Goal: Task Accomplishment & Management: Complete application form

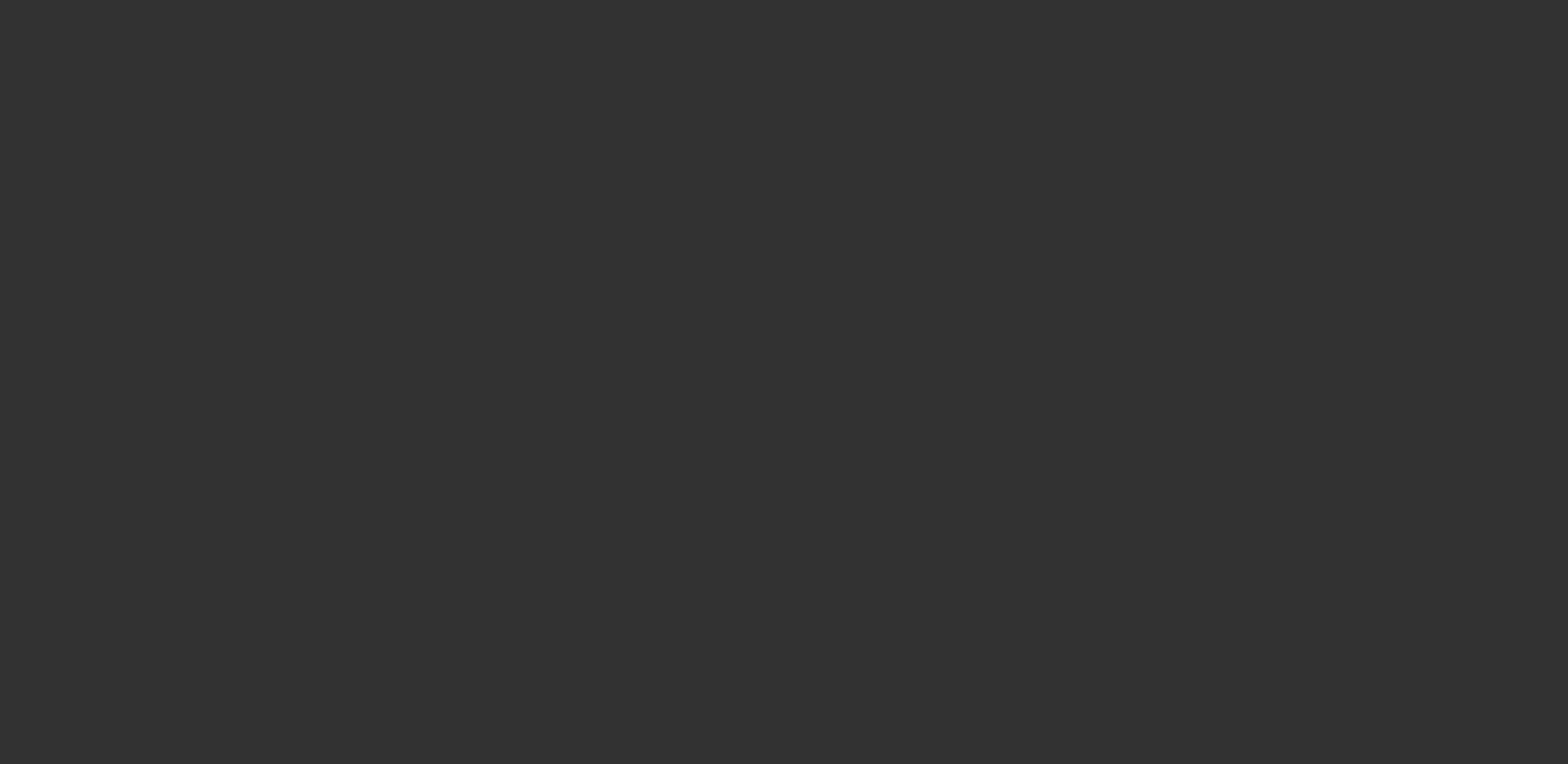
select select "0"
select select "2"
select select "0.1"
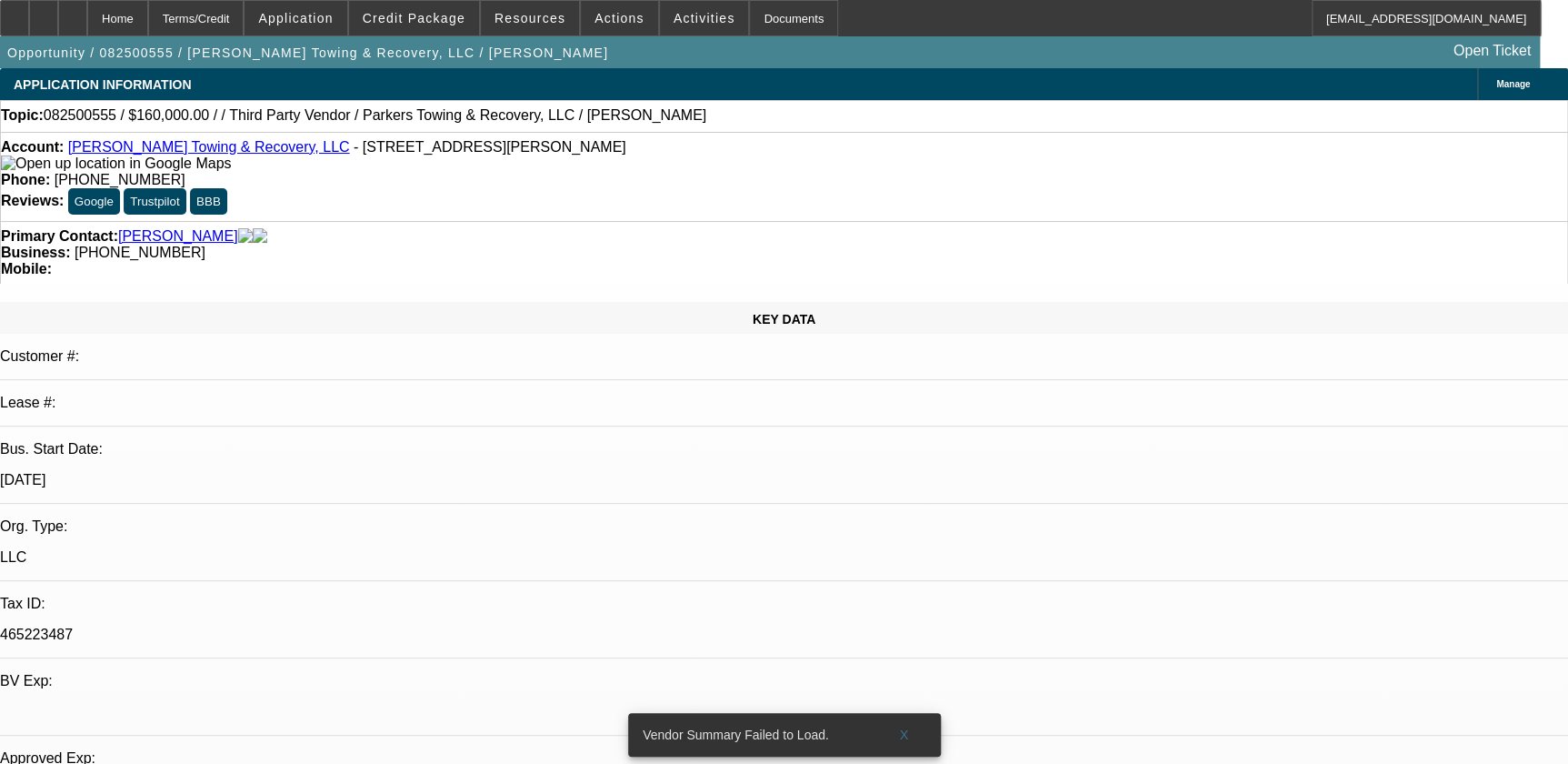
select select "1"
select select "2"
select select "4"
click at [900, 727] on span "X" at bounding box center [904, 735] width 10 height 15
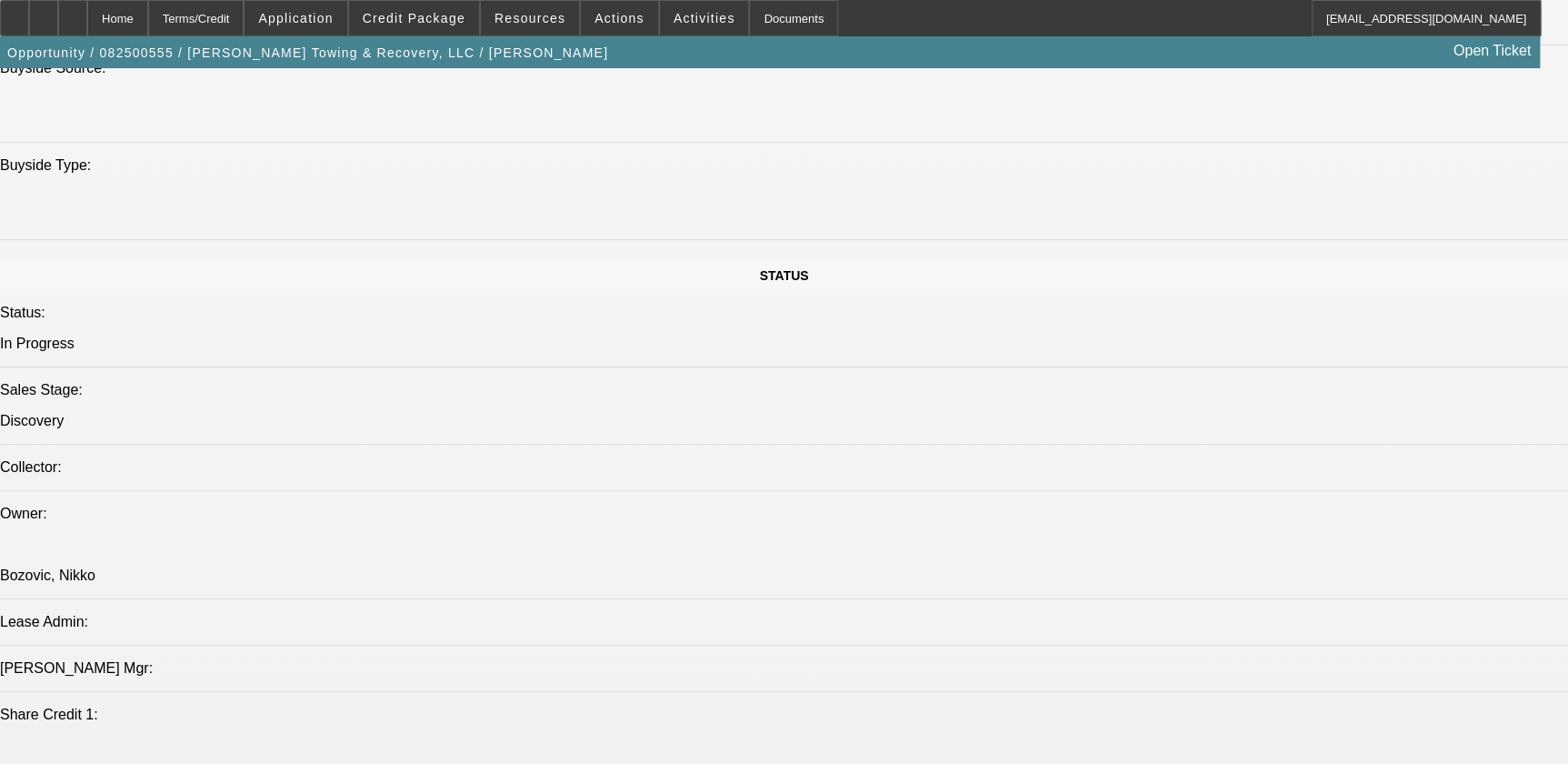
scroll to position [1736, 0]
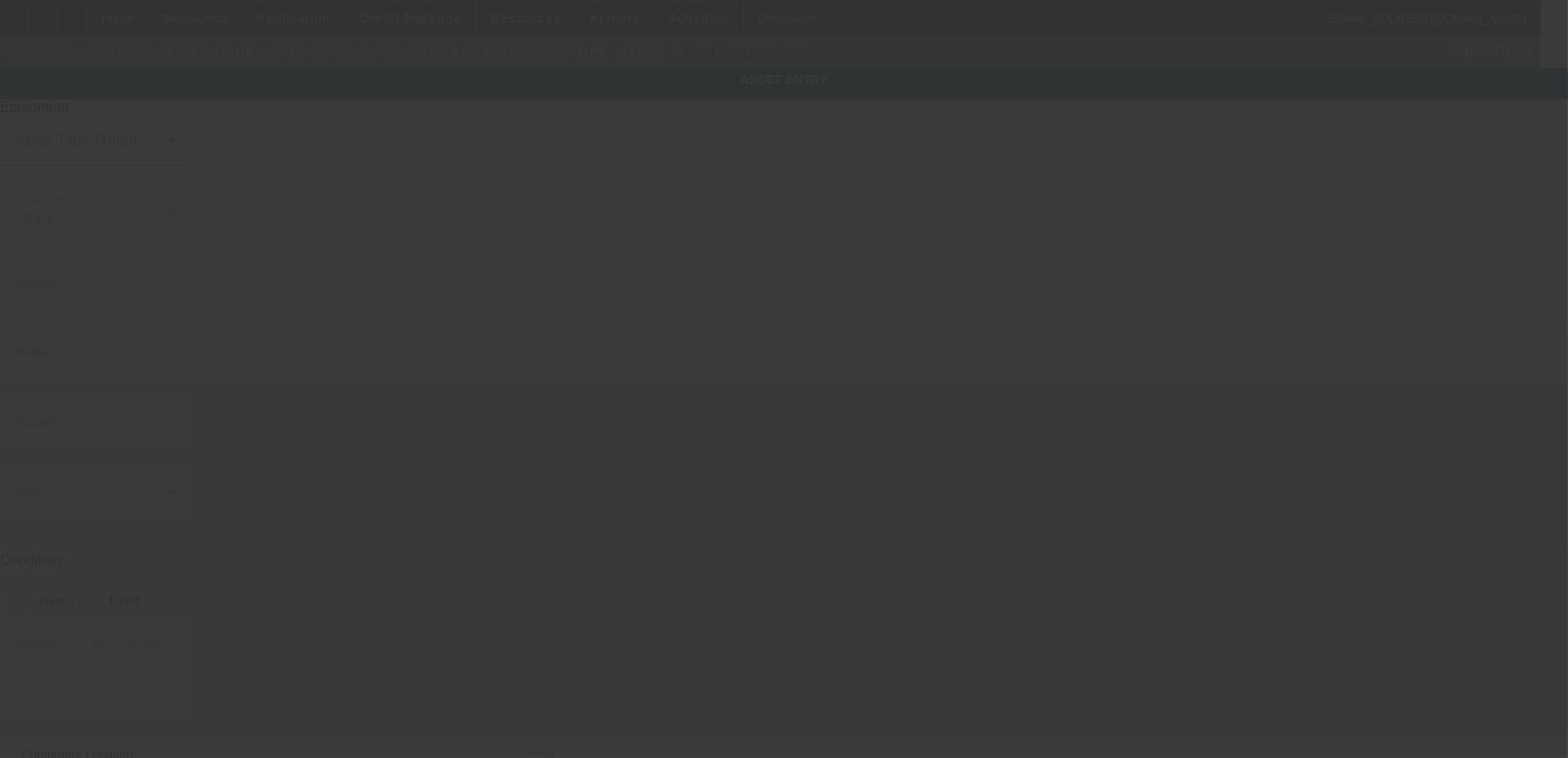
type textarea "hd wrecker; Make: freightliner; Model: 7035"
type input "8850 Queen Rd"
type input "Saint Paul"
type input "66771"
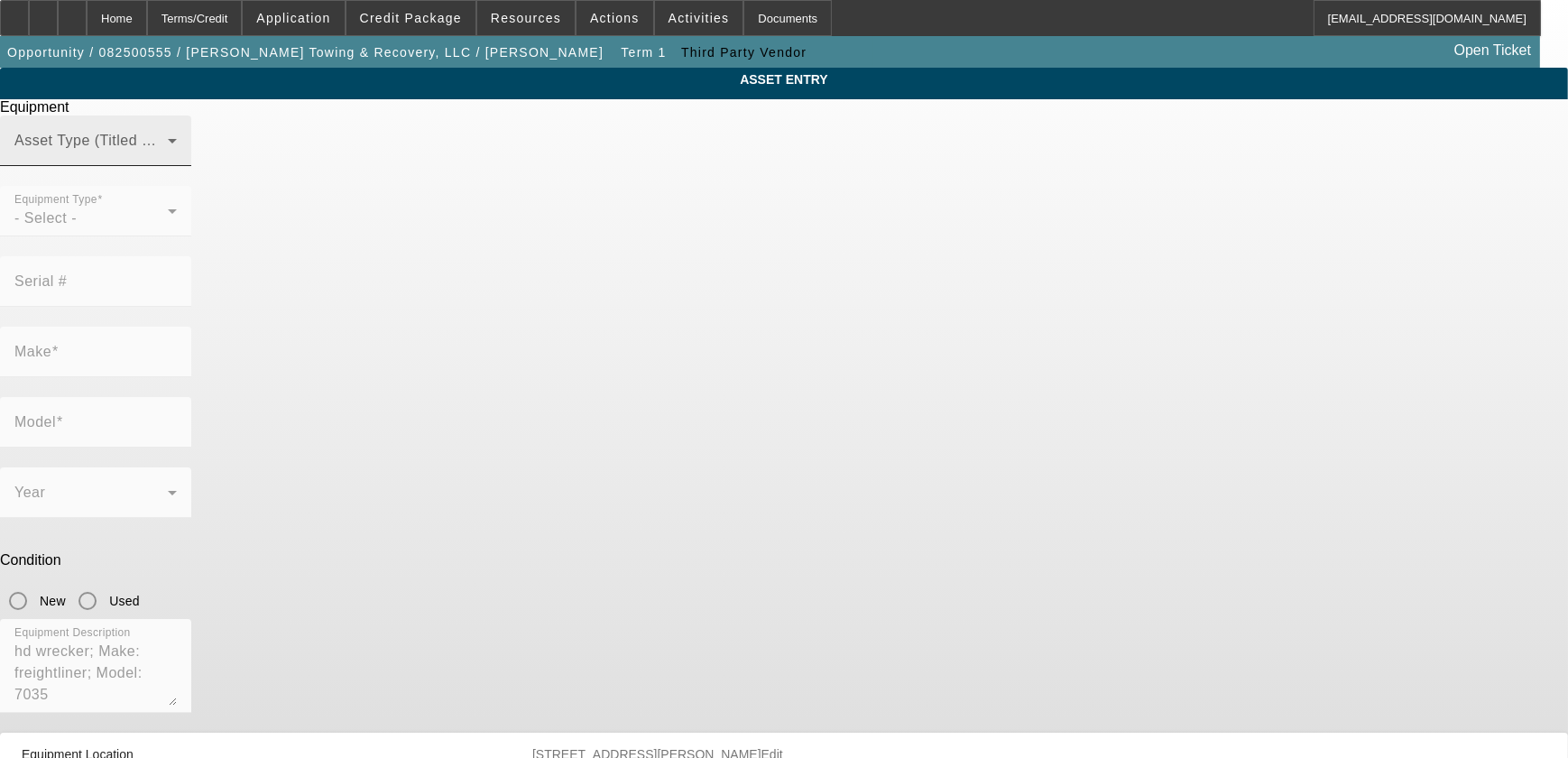
click at [177, 166] on div "Asset Type (Titled or Non-Titled)" at bounding box center [96, 141] width 162 height 51
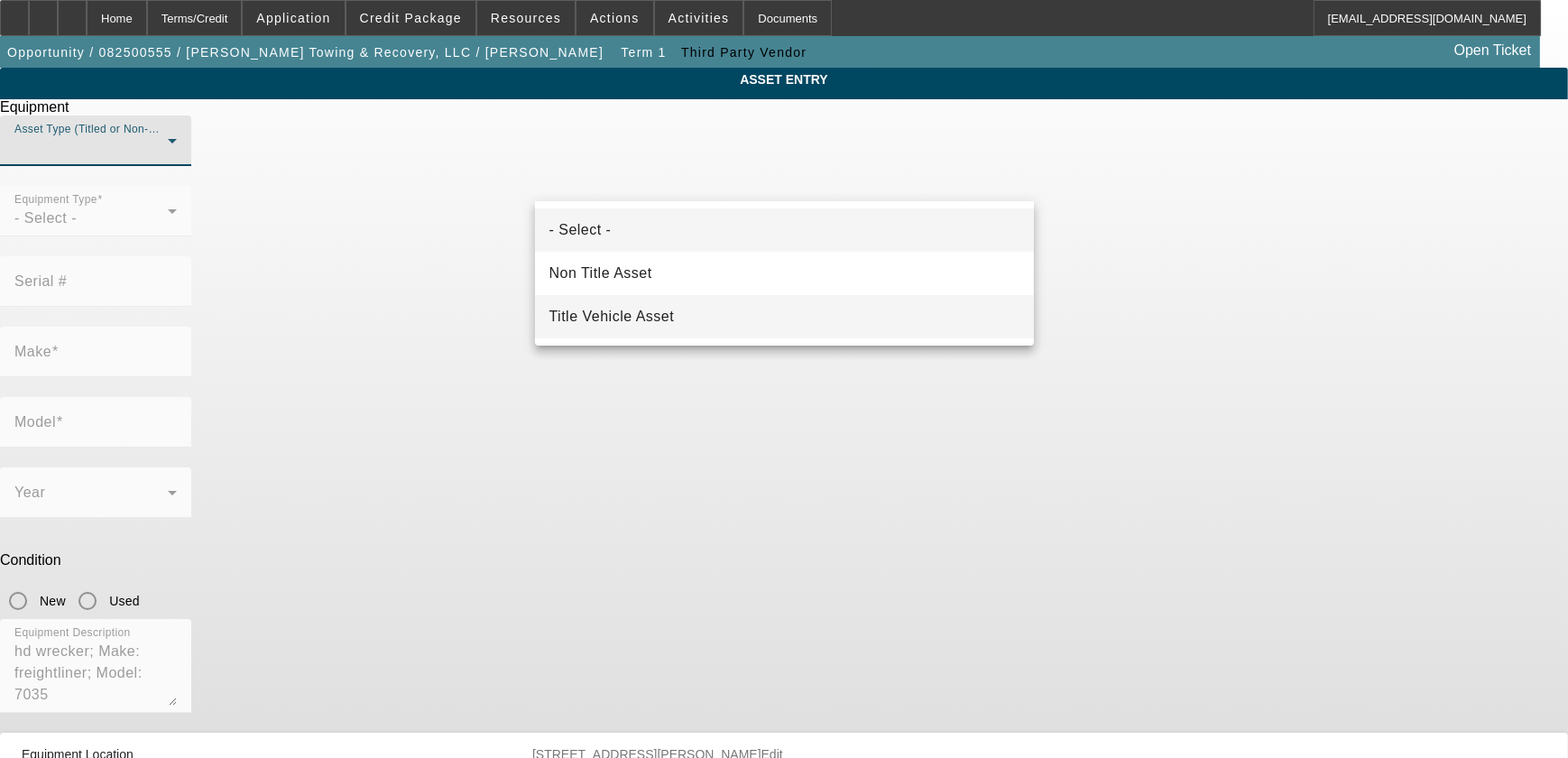
click at [681, 332] on mat-option "Title Vehicle Asset" at bounding box center [784, 317] width 499 height 44
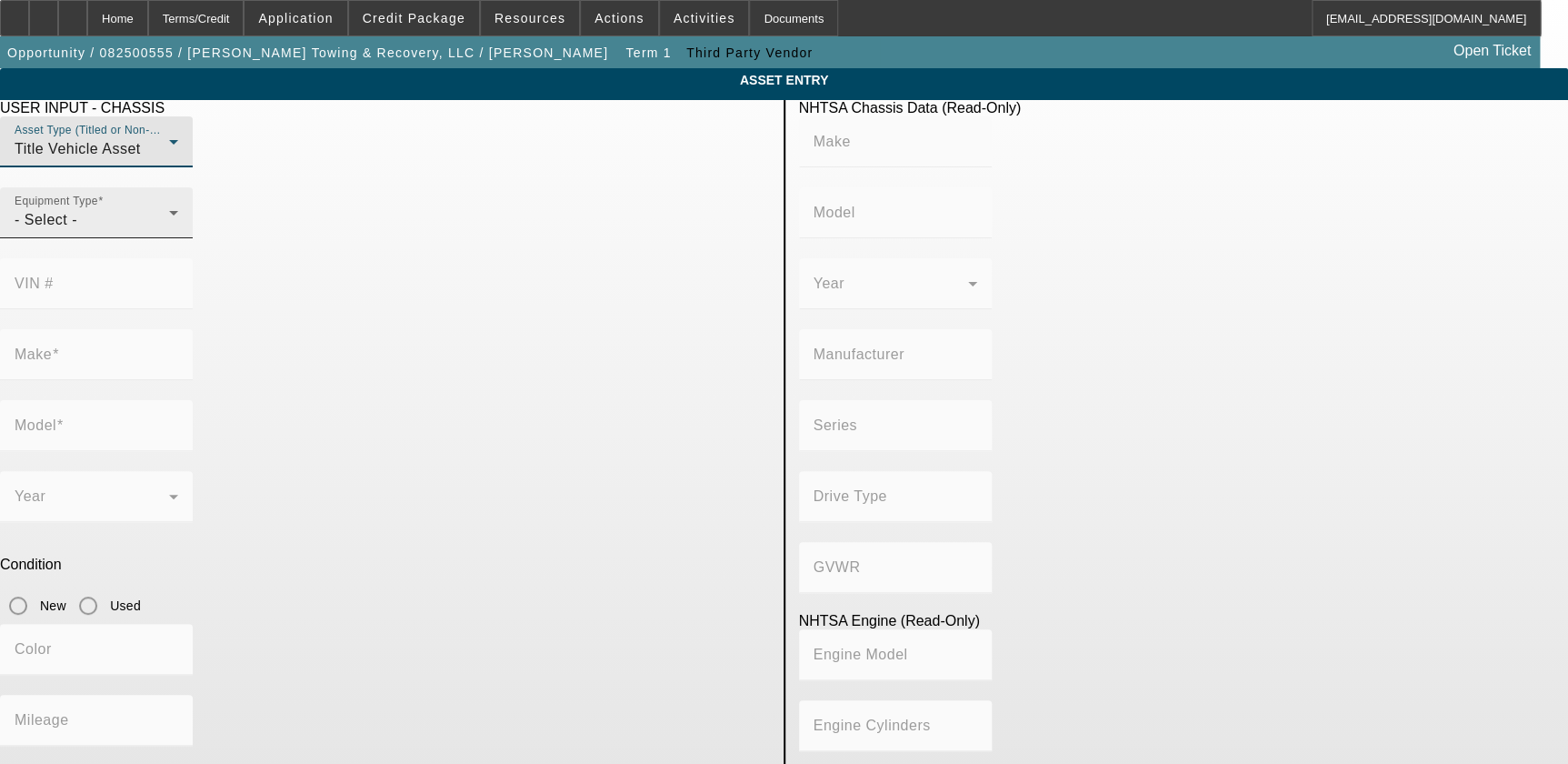
click at [169, 231] on div "- Select -" at bounding box center [92, 220] width 155 height 22
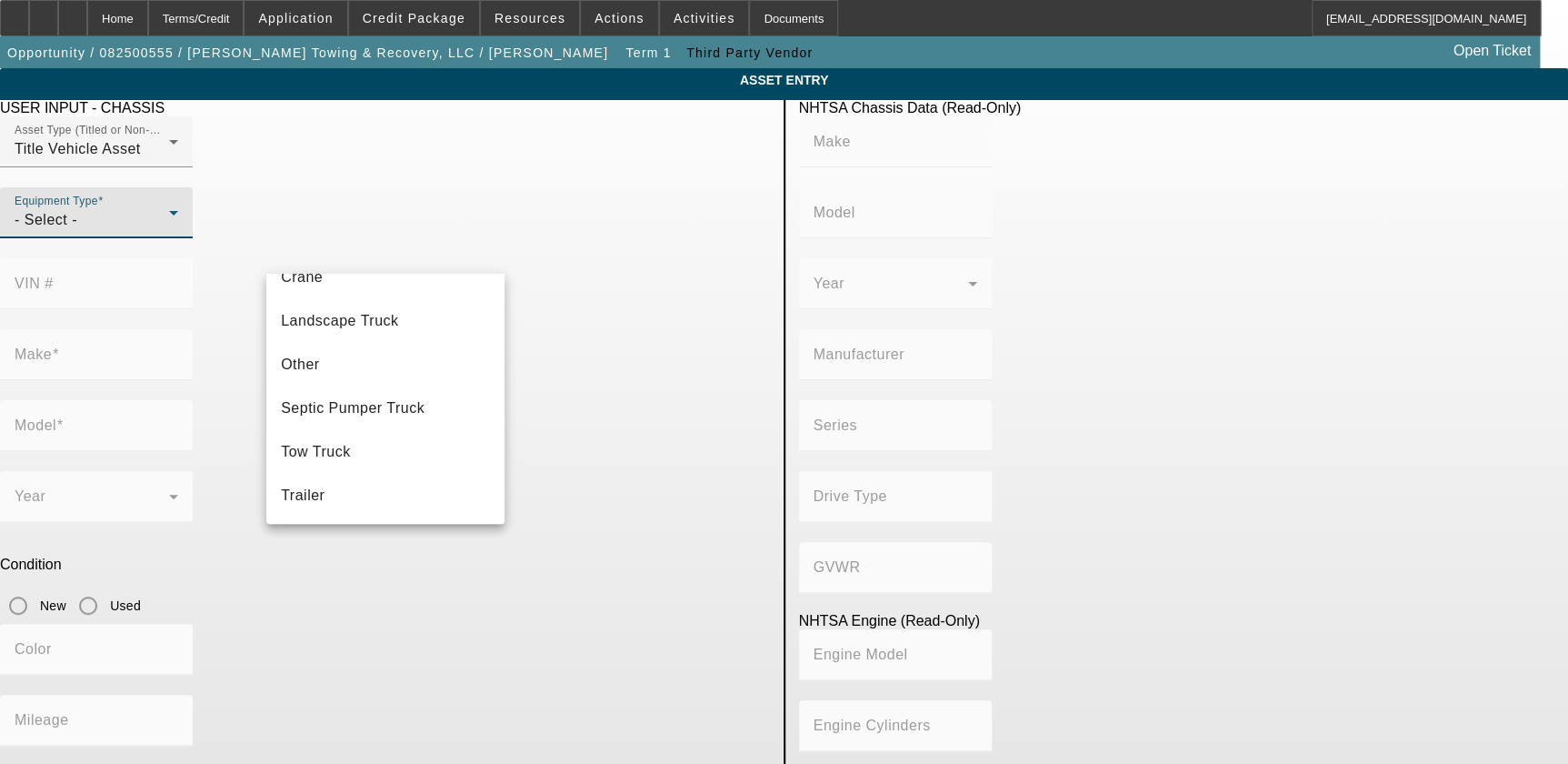
scroll to position [200, 0]
click at [400, 453] on mat-option "Tow Truck" at bounding box center [386, 452] width 238 height 44
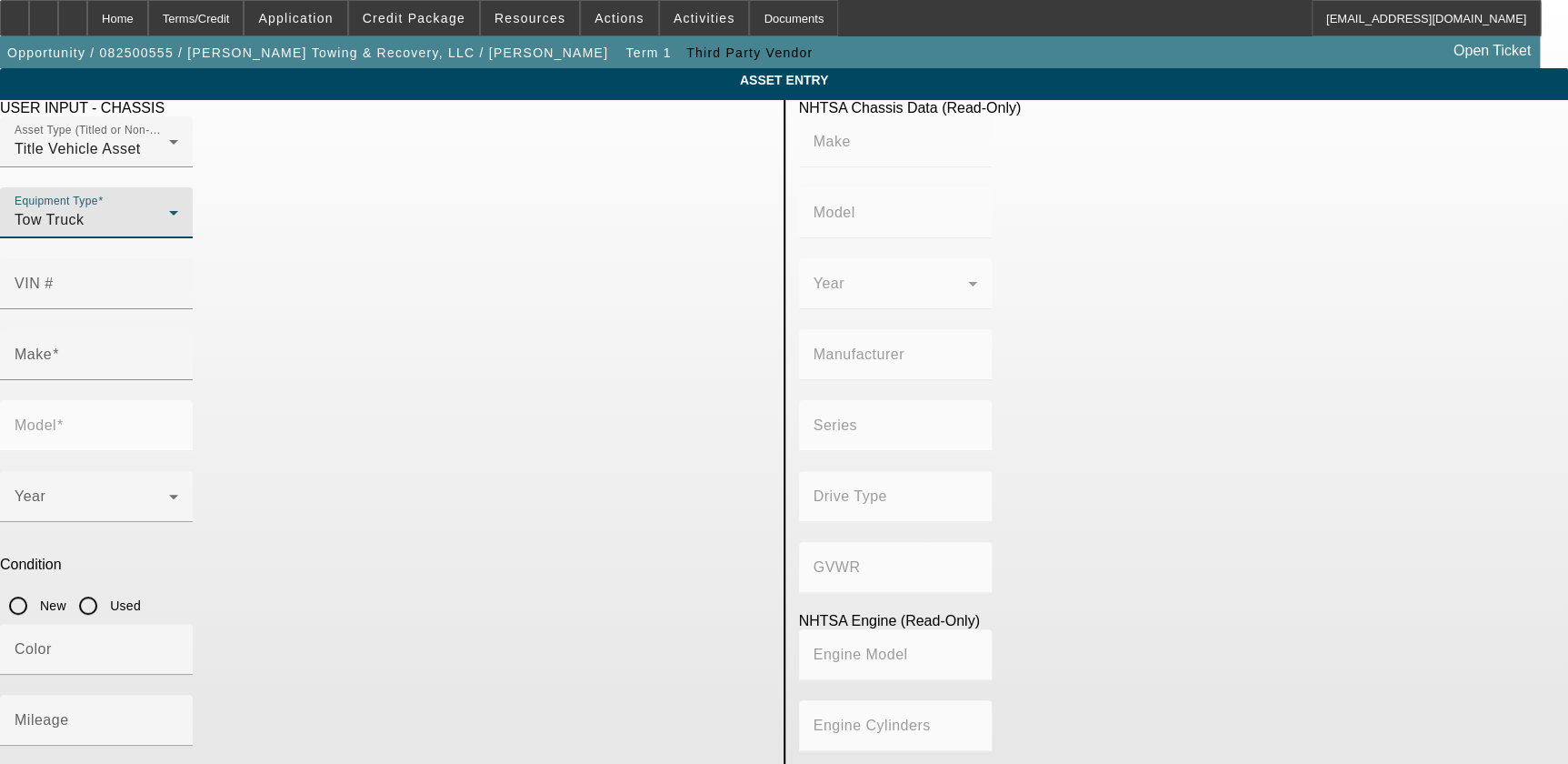
click at [193, 309] on div at bounding box center [96, 319] width 193 height 20
click at [178, 259] on div "VIN #" at bounding box center [96, 284] width 163 height 51
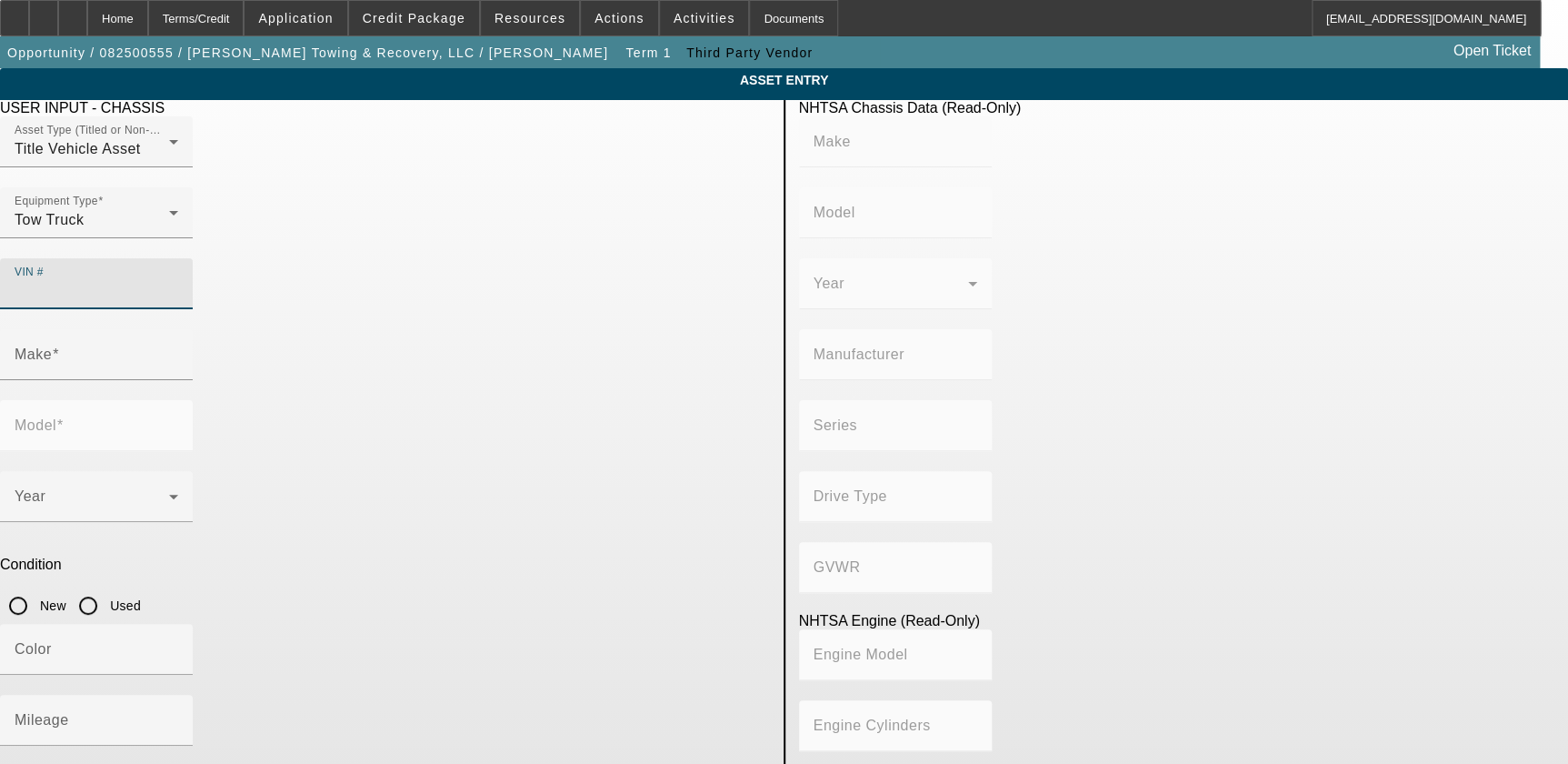
click at [178, 280] on input "VIN #" at bounding box center [96, 291] width 163 height 22
paste input "1FVXAM00X1LH71155"
type input "1FVXAM00X1LH71155"
type input "FREIGHTLINER"
type input "FLD120"
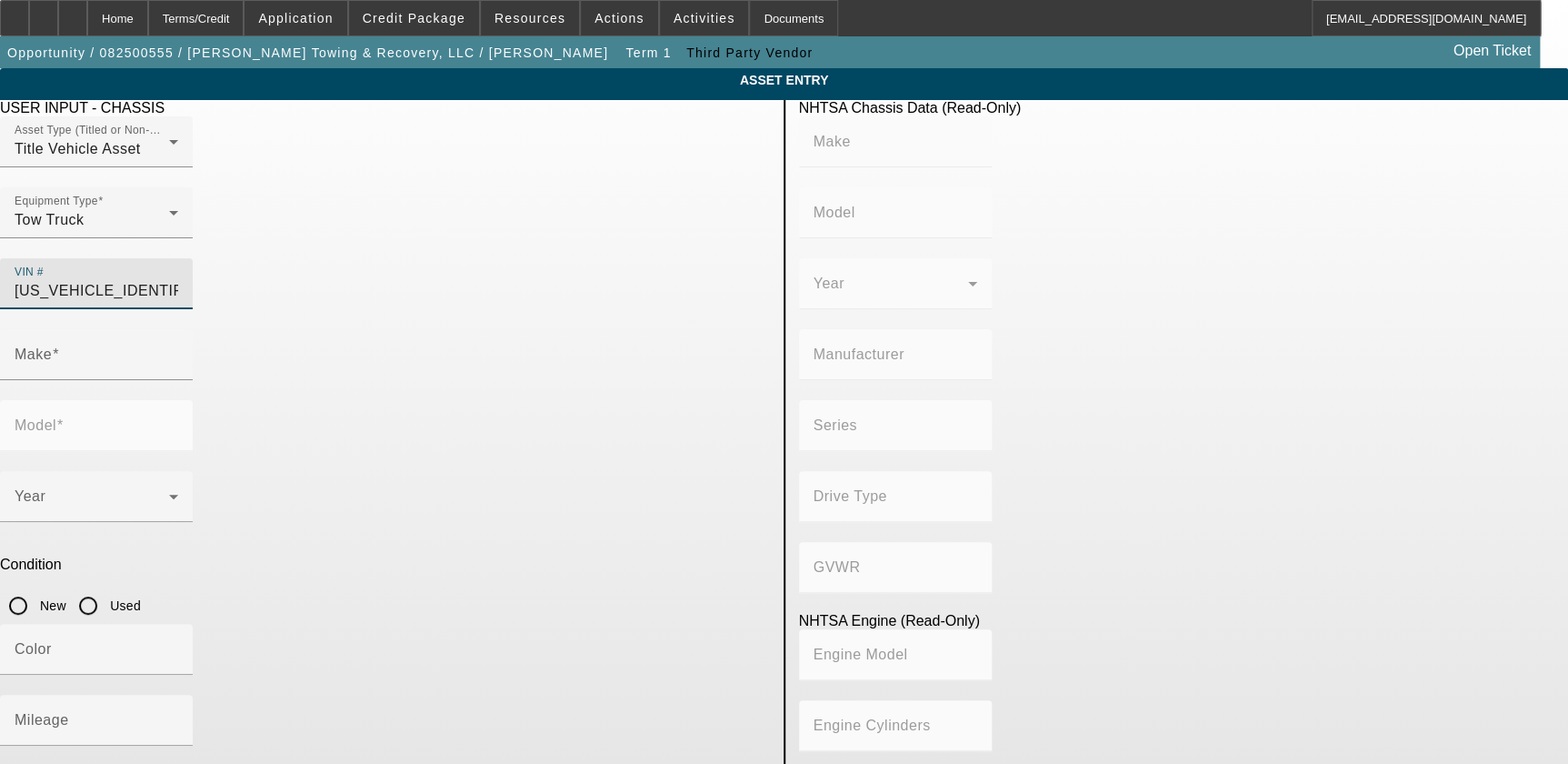
type input "DAIMLER TRUCK NORTH AMERICA LLC"
type input "SD"
type input "Glider"
type input "1FVXAM00X1LH71155"
click at [202, 355] on app-asset-collateral-manage "ASSET ENTRY Delete asset USER INPUT - CHASSIS Asset Type (Titled or Non-Titled)…" at bounding box center [784, 572] width 1568 height 1009
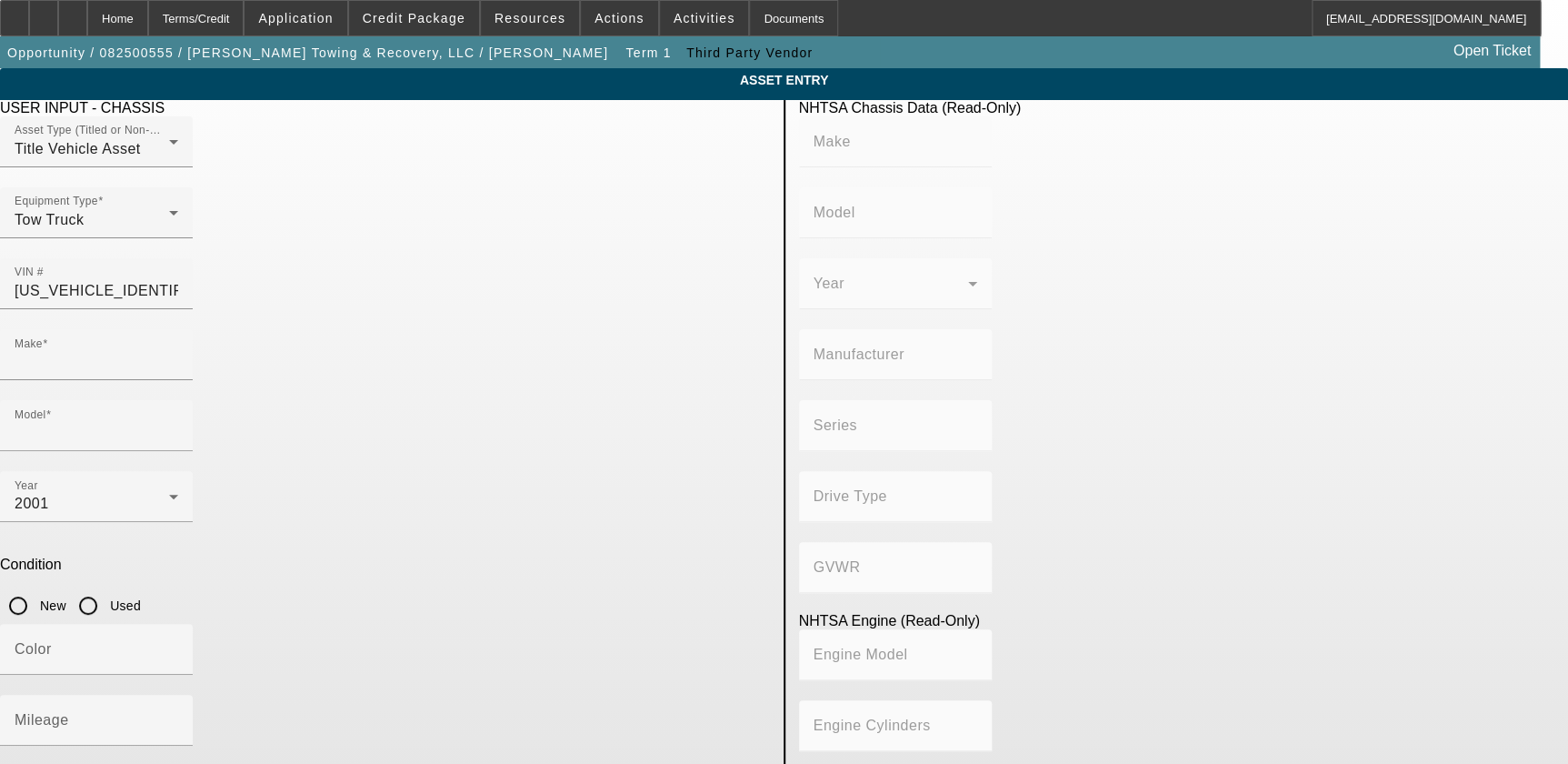
type input "FREIGHTLINER"
type input "FLD120"
type input "FREIGHTLINER"
type input "FLD120"
type input "DAIMLER TRUCK NORTH AMERICA LLC"
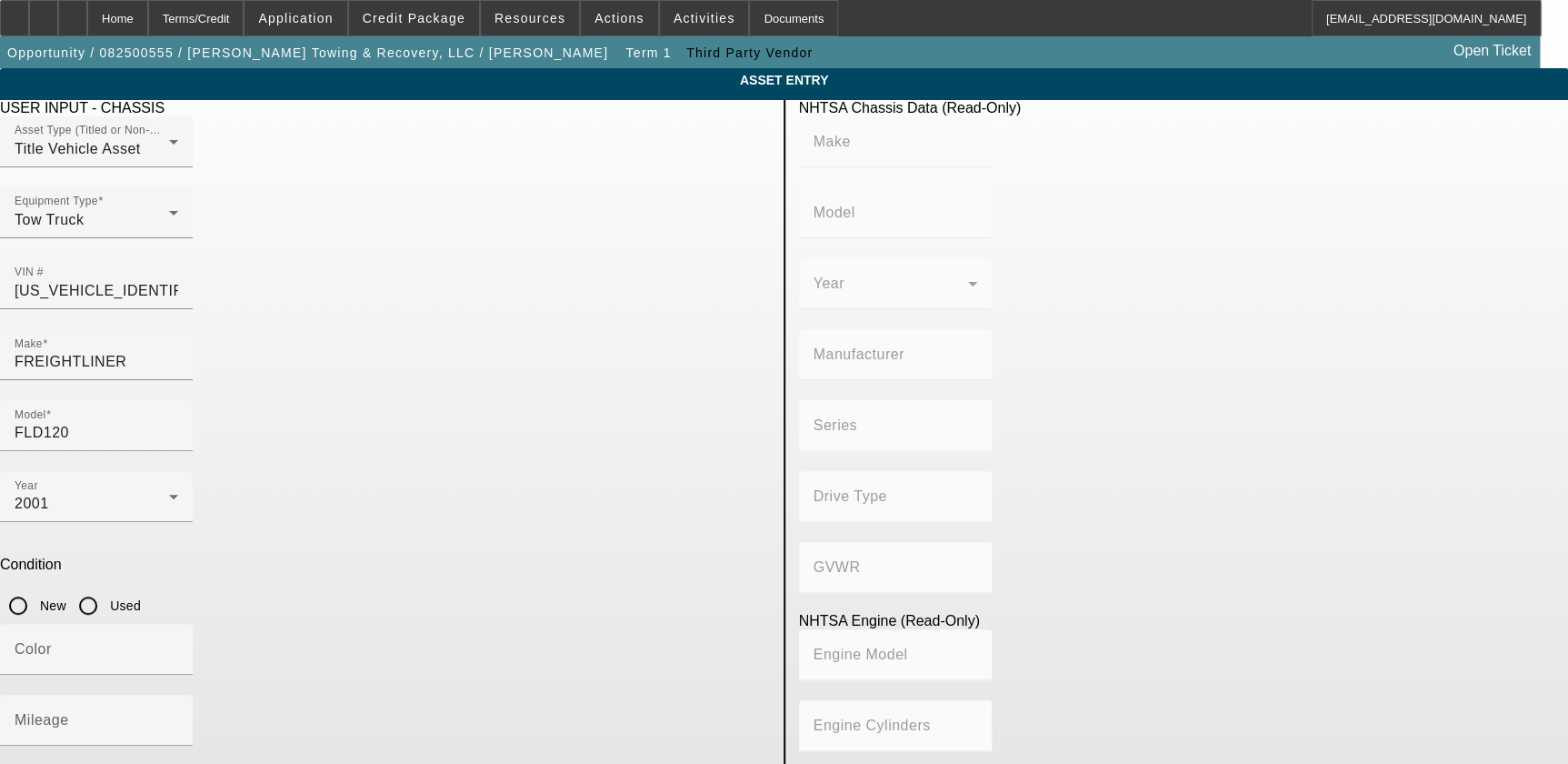
type input "SD"
type input "Glider"
click at [106, 588] on input "Used" at bounding box center [88, 606] width 37 height 37
radio input "true"
click at [178, 646] on input "Color" at bounding box center [96, 657] width 163 height 22
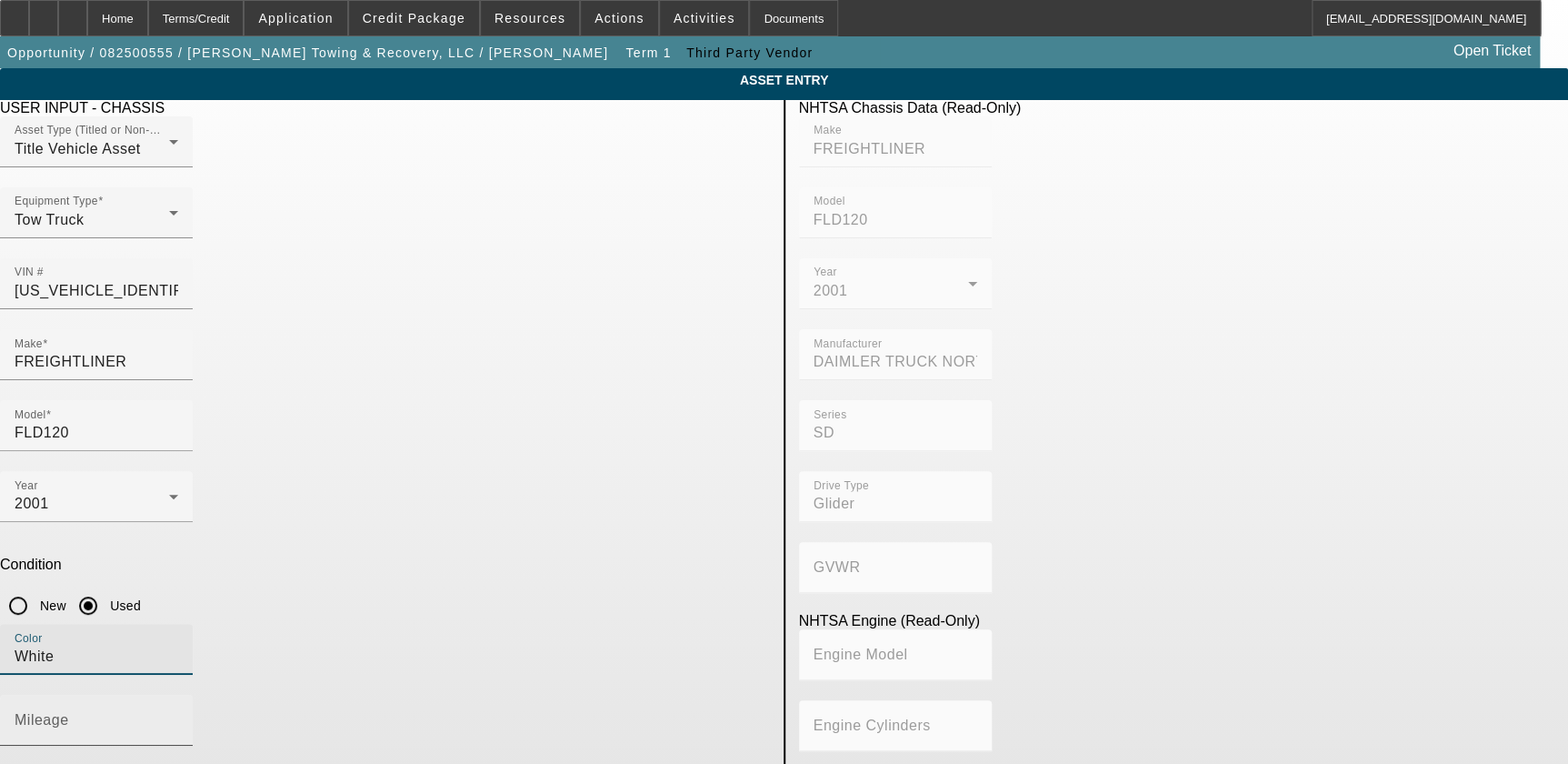
type input "White"
click at [178, 716] on input "Mileage" at bounding box center [96, 727] width 163 height 22
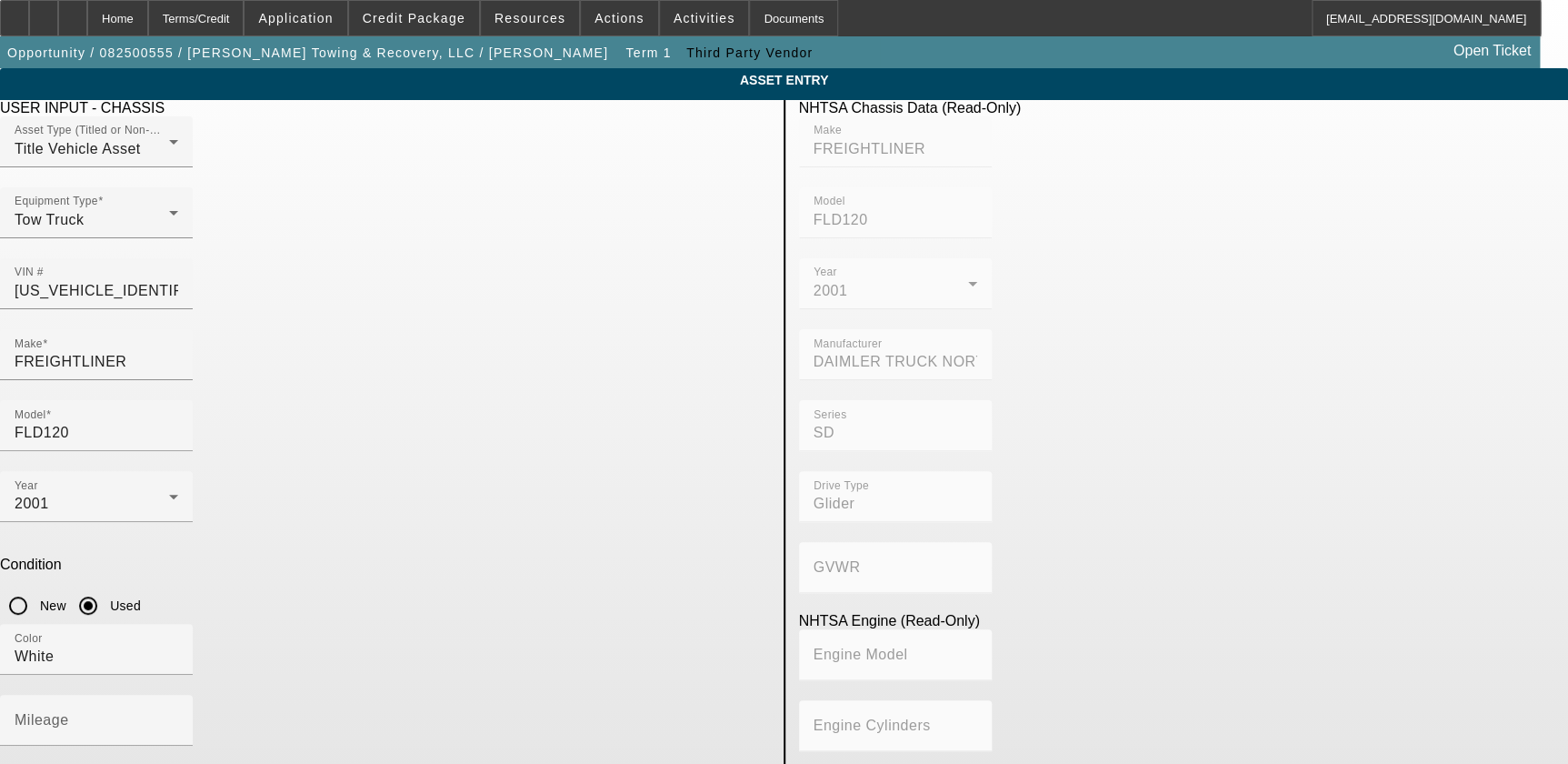
drag, startPoint x: 626, startPoint y: 460, endPoint x: 605, endPoint y: 505, distance: 49.7
click at [178, 716] on input "Mileage" at bounding box center [96, 727] width 163 height 22
paste input "295000"
type input "295000"
drag, startPoint x: 558, startPoint y: 559, endPoint x: 127, endPoint y: 566, distance: 431.1
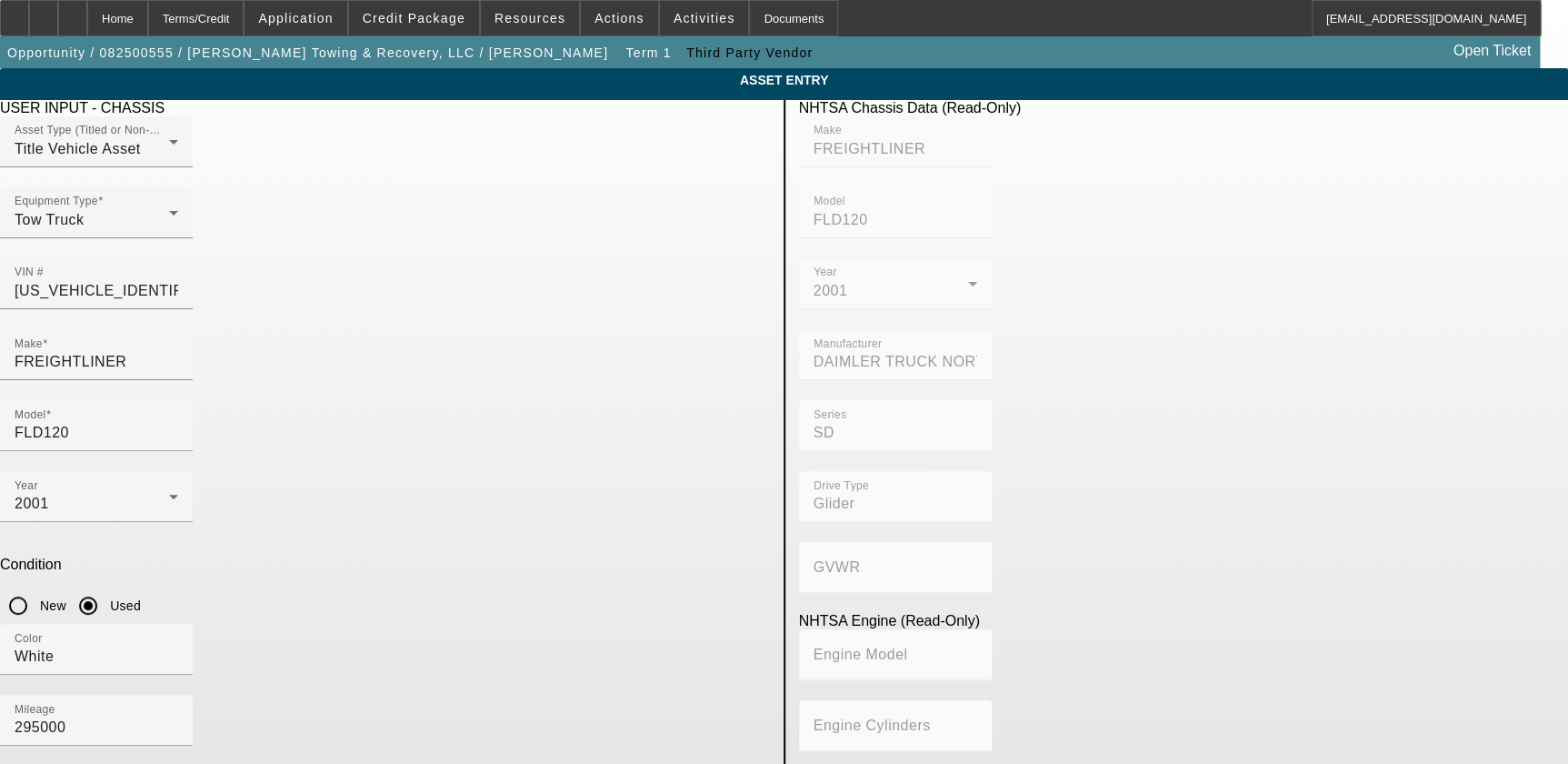
click at [127, 566] on app-asset-collateral-manage "ASSET ENTRY Delete asset USER INPUT - CHASSIS Asset Type (Titled or Non-Titled)…" at bounding box center [784, 572] width 1568 height 1009
type textarea "2"
type textarea "Freightliner FLD120 Classic"
click at [118, 559] on app-asset-collateral-manage "ASSET ENTRY Delete asset USER INPUT - CHASSIS Asset Type (Titled or Non-Titled)…" at bounding box center [784, 572] width 1568 height 1009
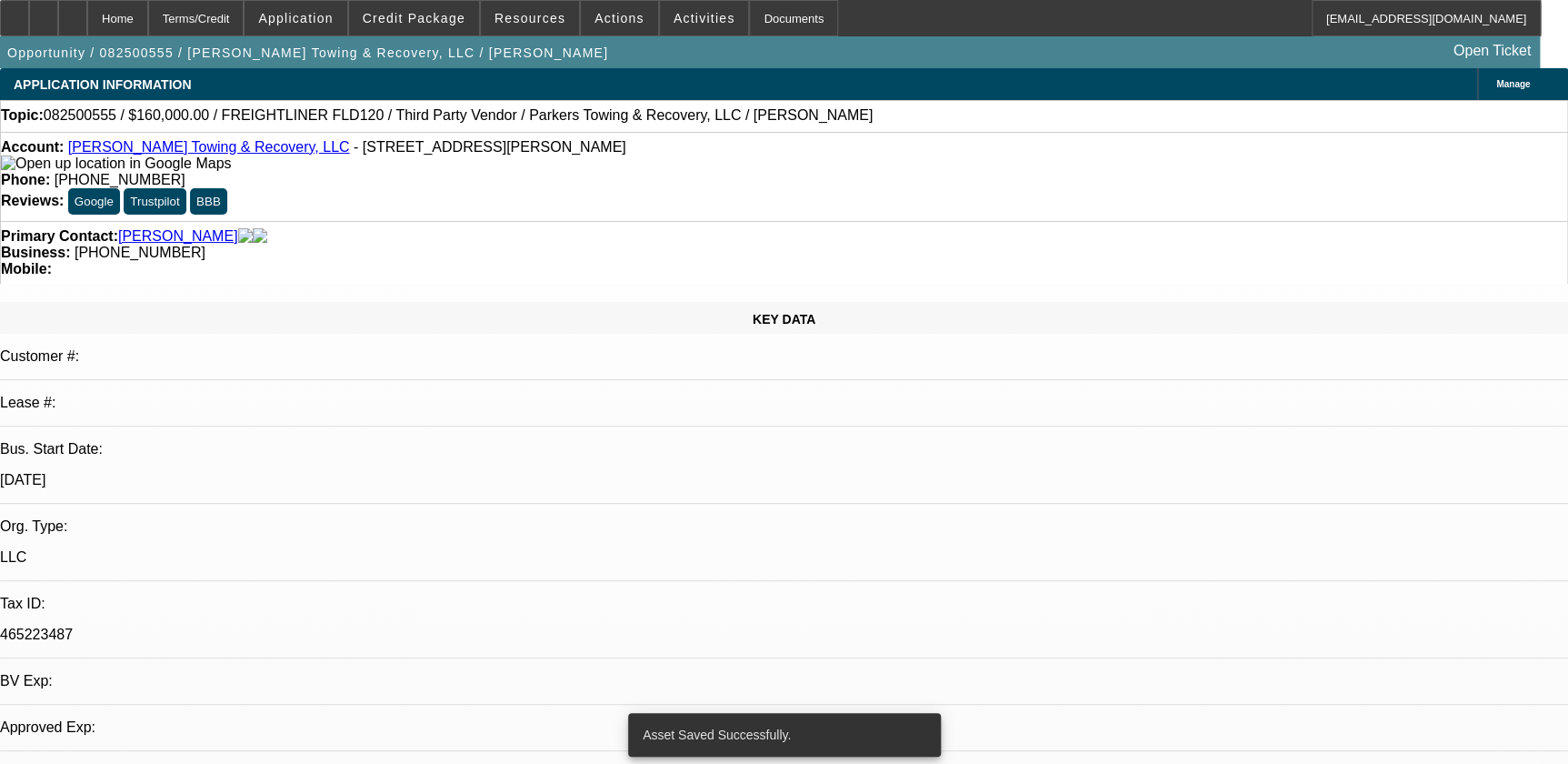
select select "0"
select select "2"
select select "0.1"
select select "4"
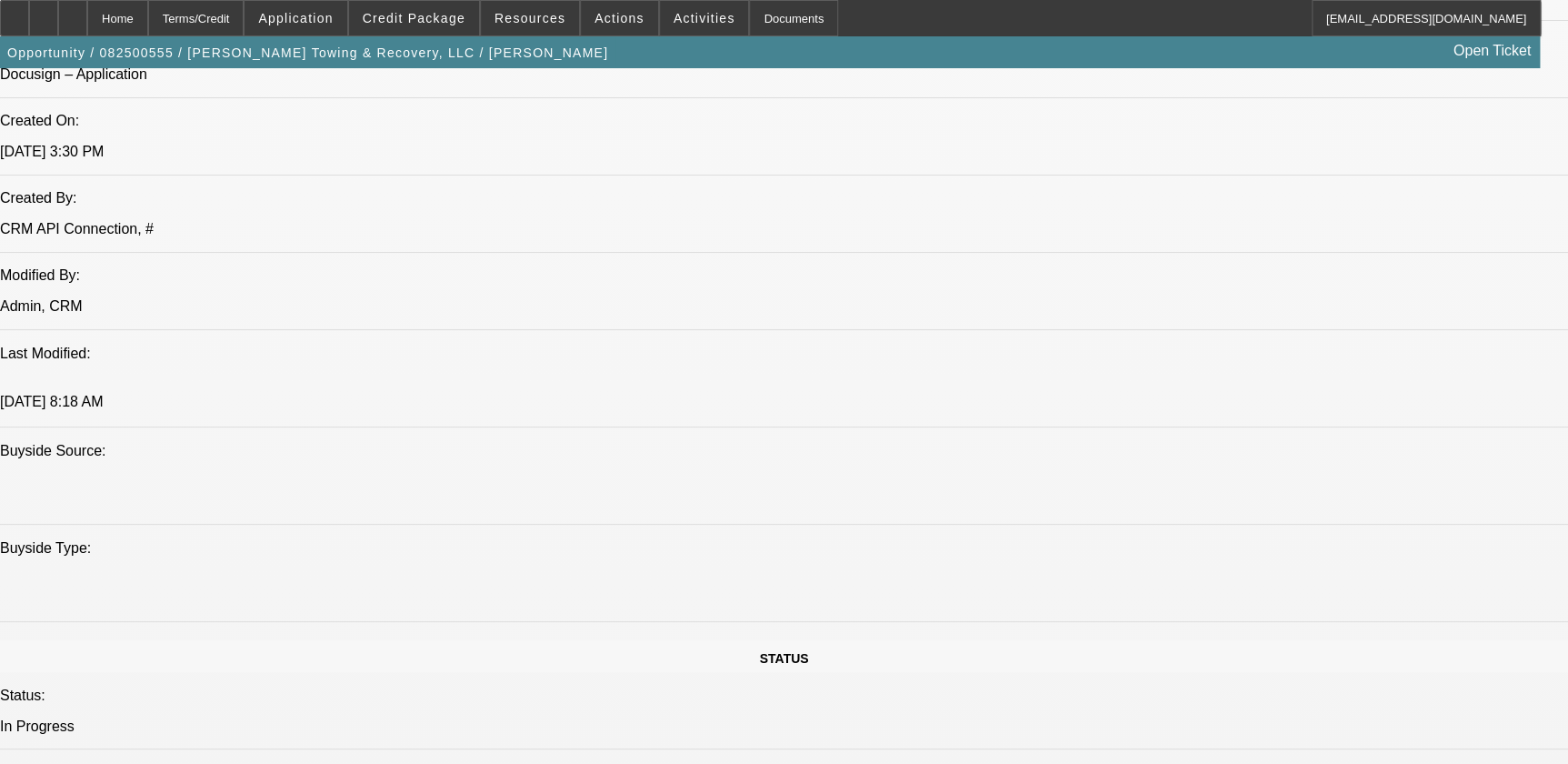
scroll to position [826, 0]
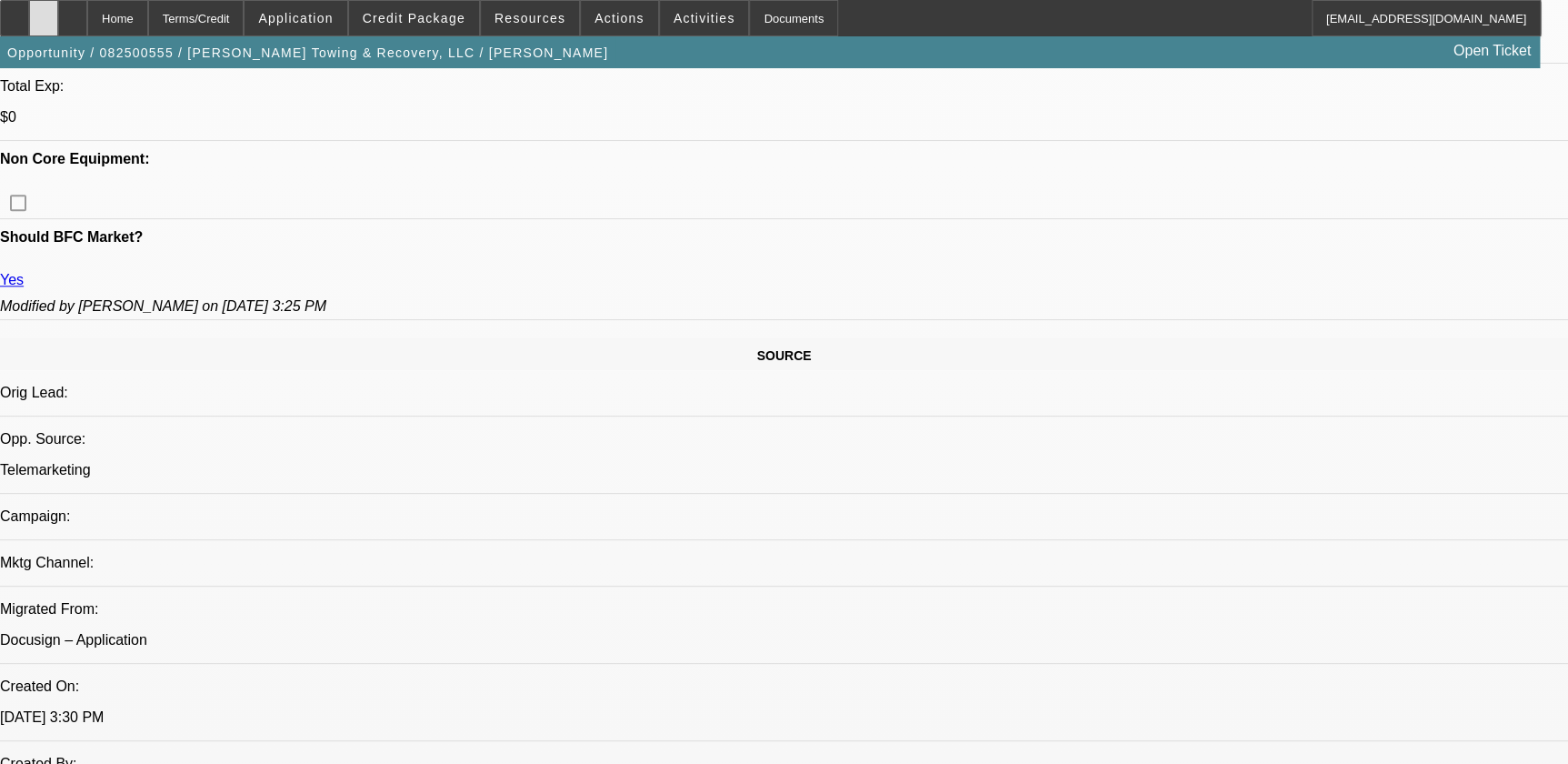
click at [58, 11] on div at bounding box center [44, 18] width 29 height 37
click at [72, 12] on icon at bounding box center [72, 12] width 0 height 0
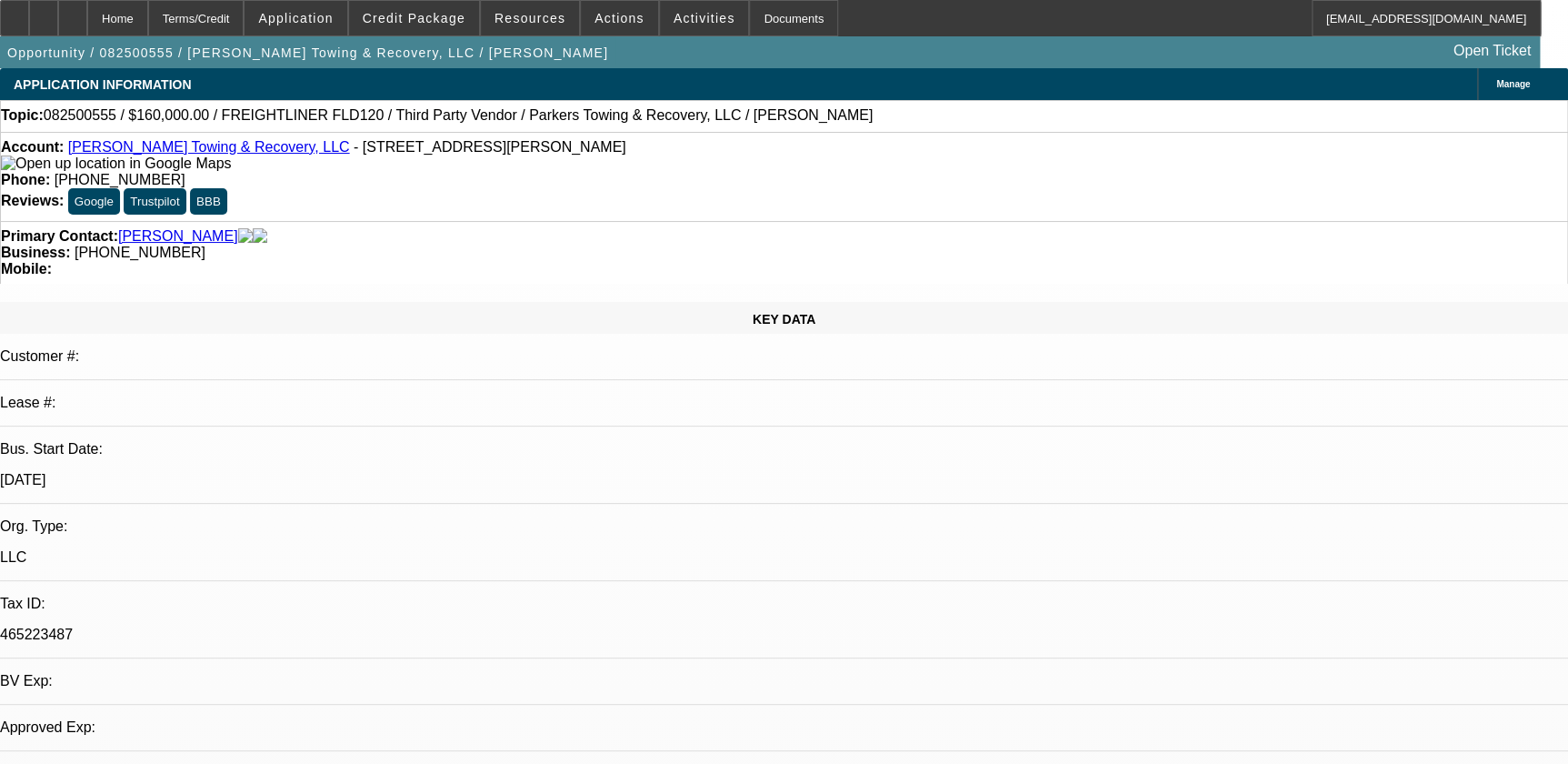
select select "0"
select select "2"
select select "0.1"
select select "1"
select select "2"
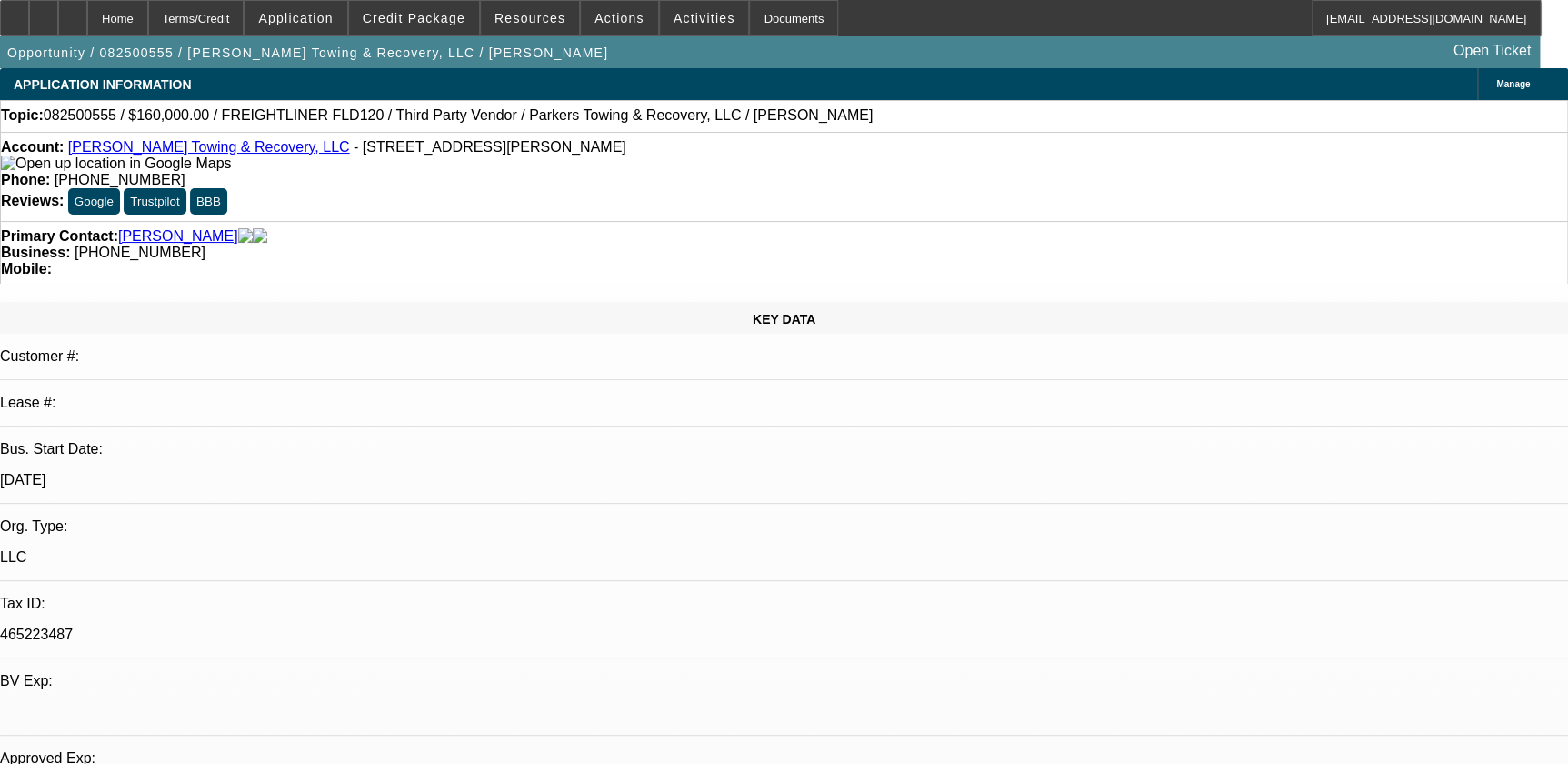
select select "4"
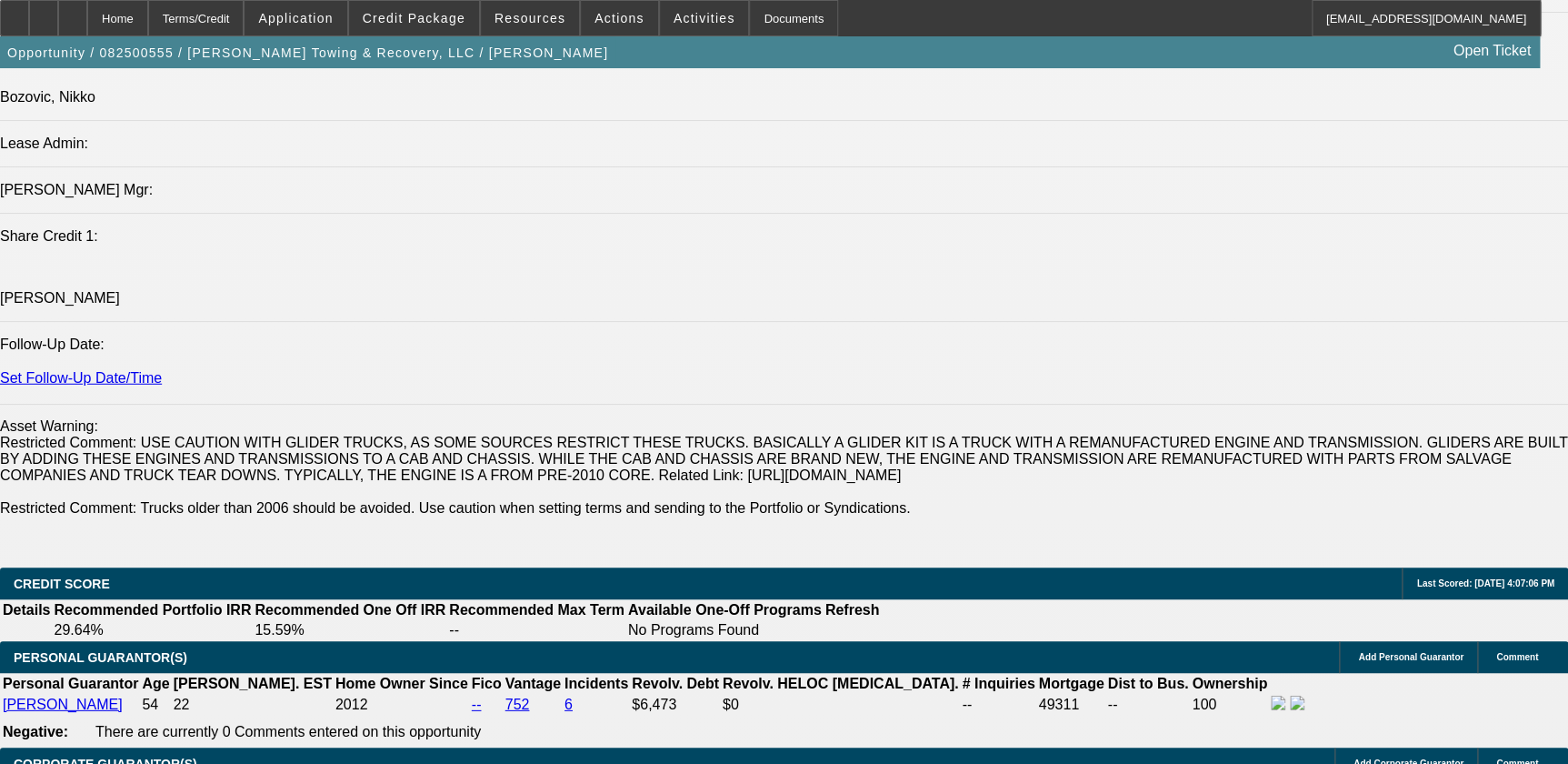
scroll to position [2563, 0]
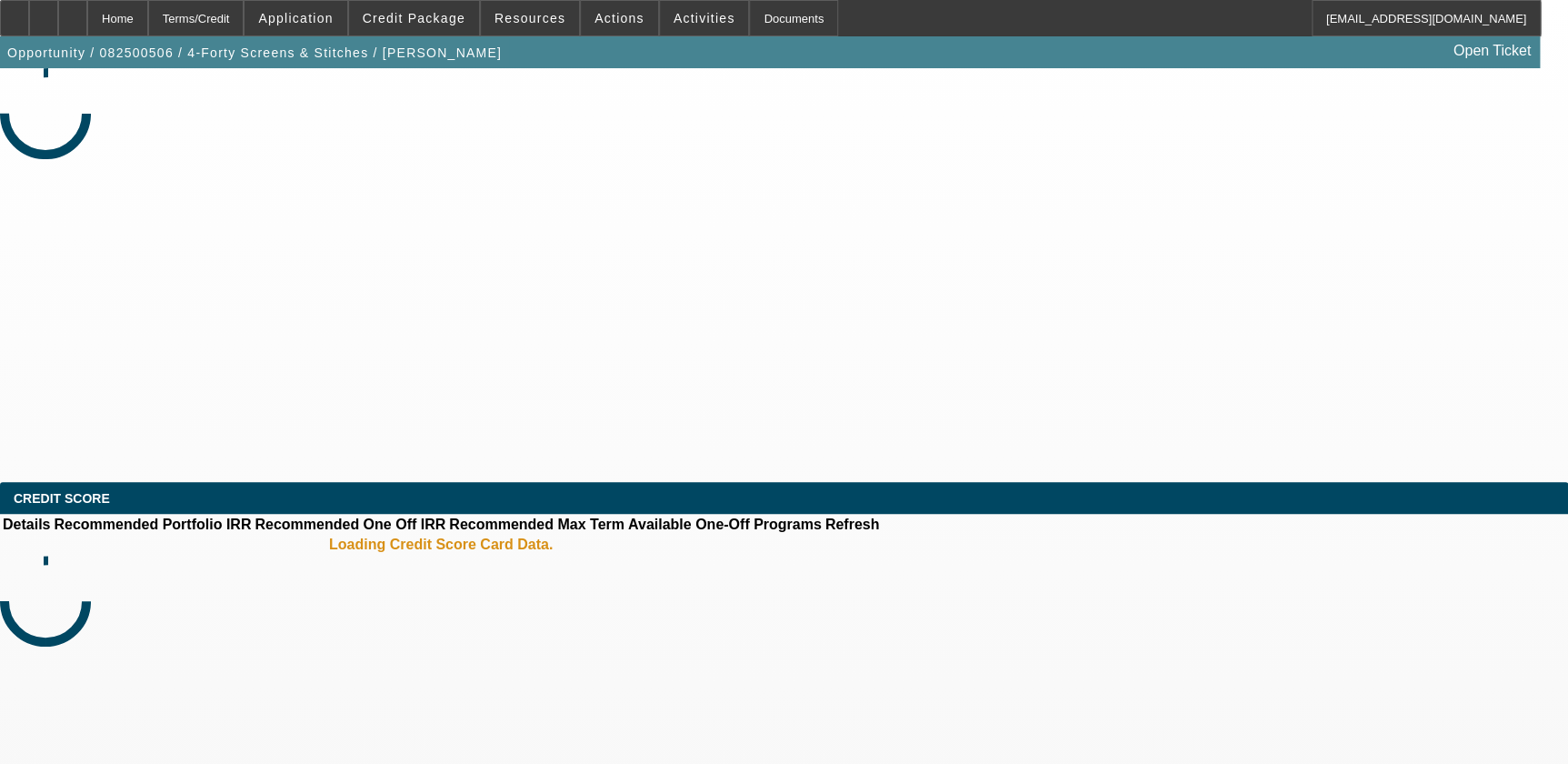
select select "0"
select select "0.1"
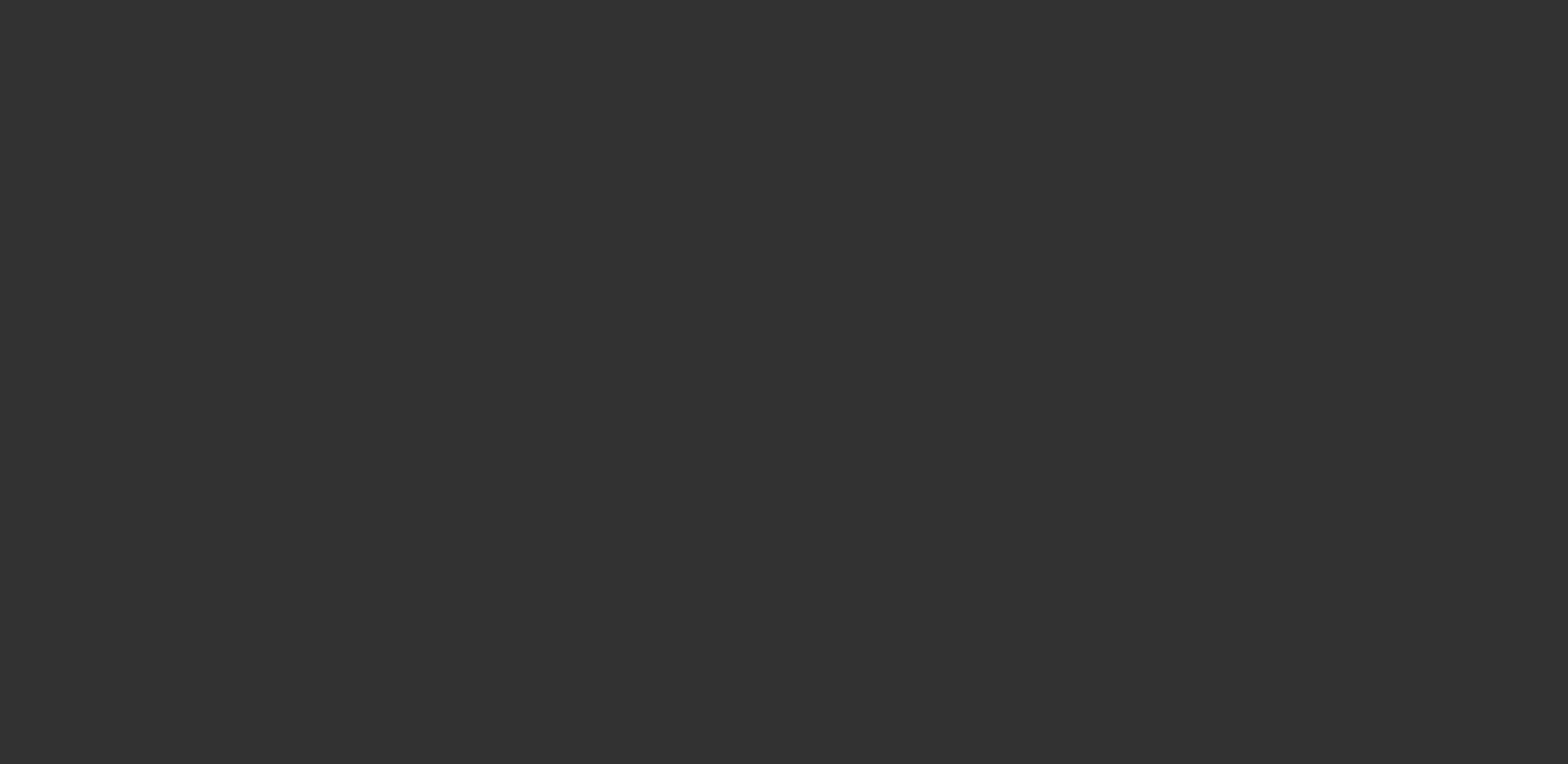
select select "1"
select select "4"
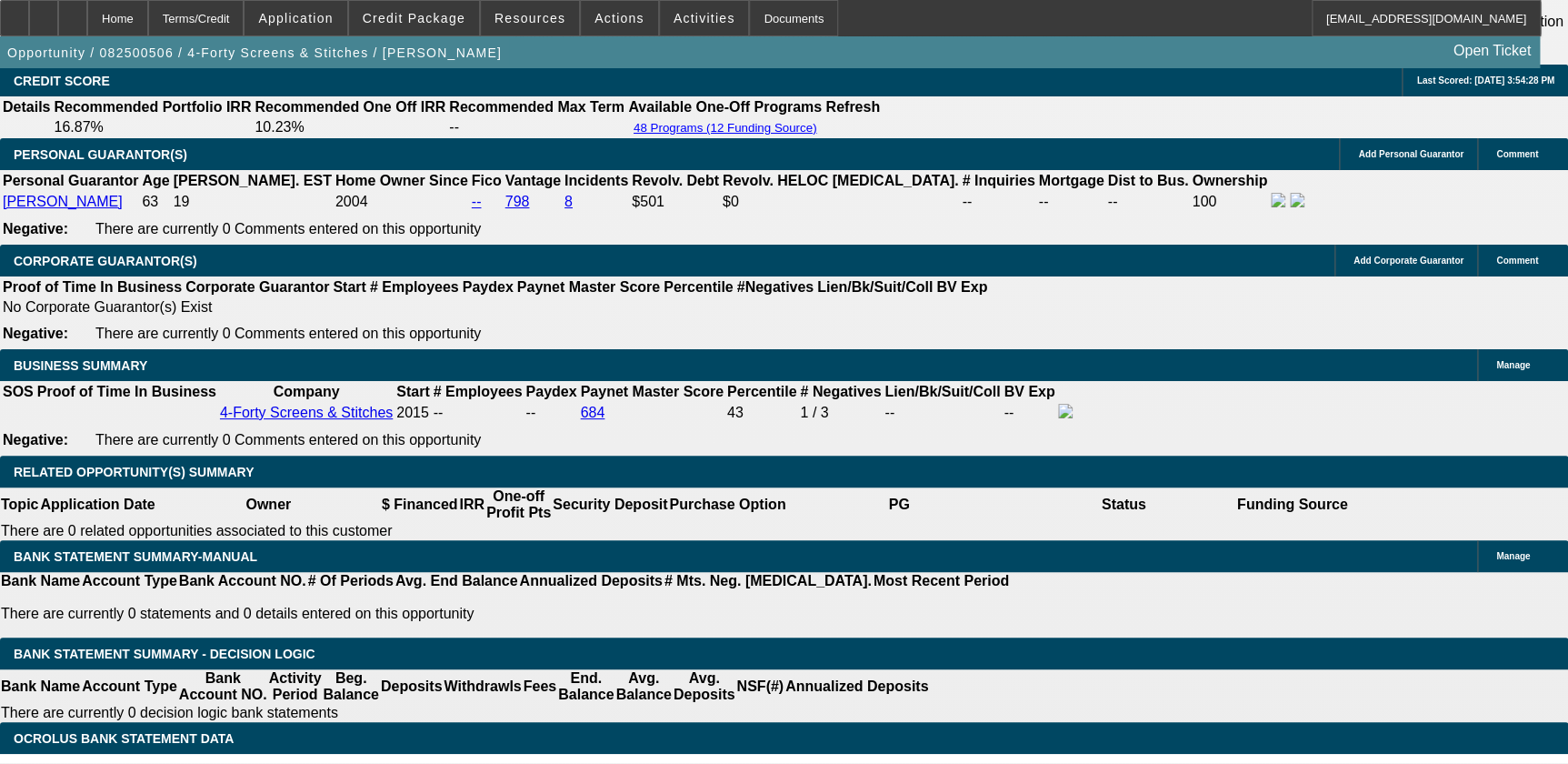
scroll to position [2729, 0]
